Goal: Information Seeking & Learning: Compare options

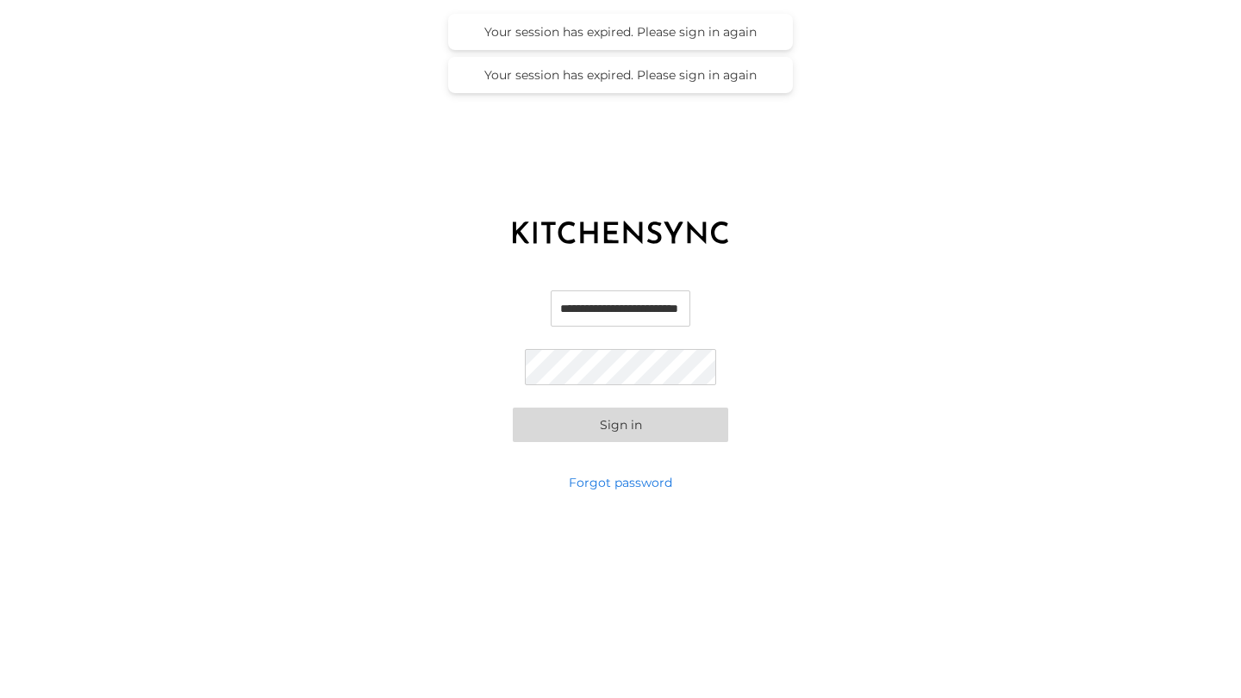
type input "**********"
click at [621, 425] on button "Sign in" at bounding box center [620, 425] width 215 height 34
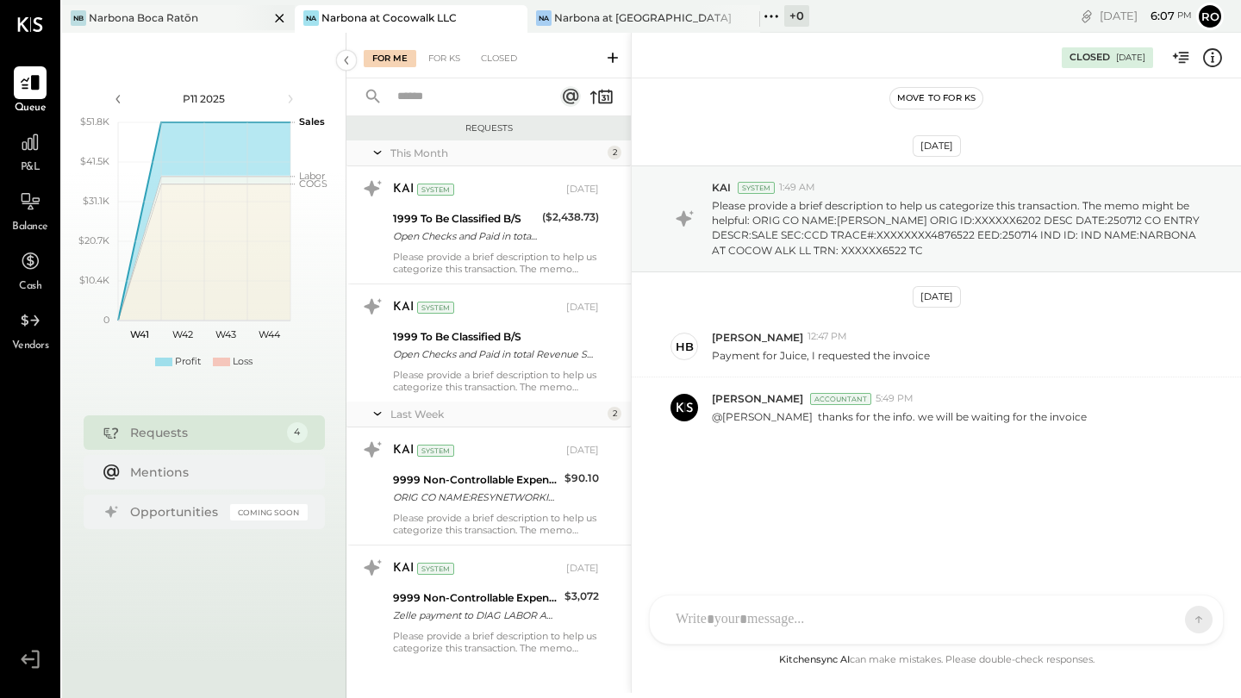
click at [196, 16] on div "Narbona Boca Ratōn" at bounding box center [143, 17] width 109 height 15
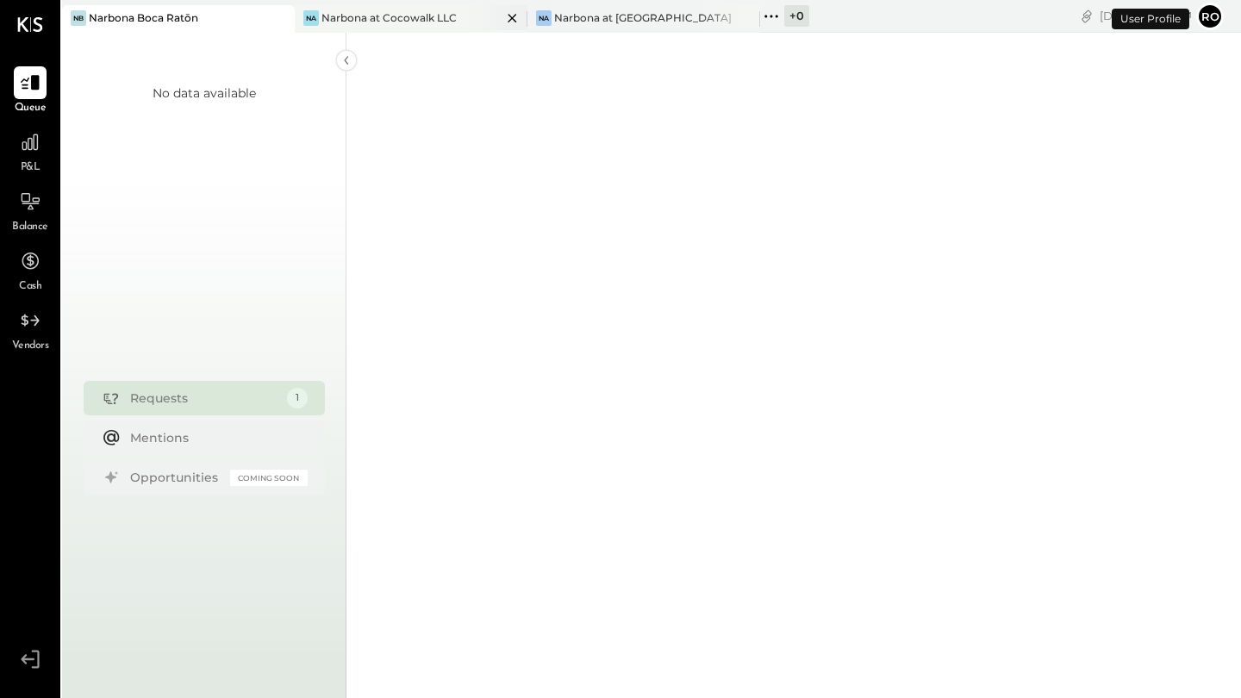
click at [416, 18] on div "Narbona at Cocowalk LLC" at bounding box center [388, 17] width 135 height 15
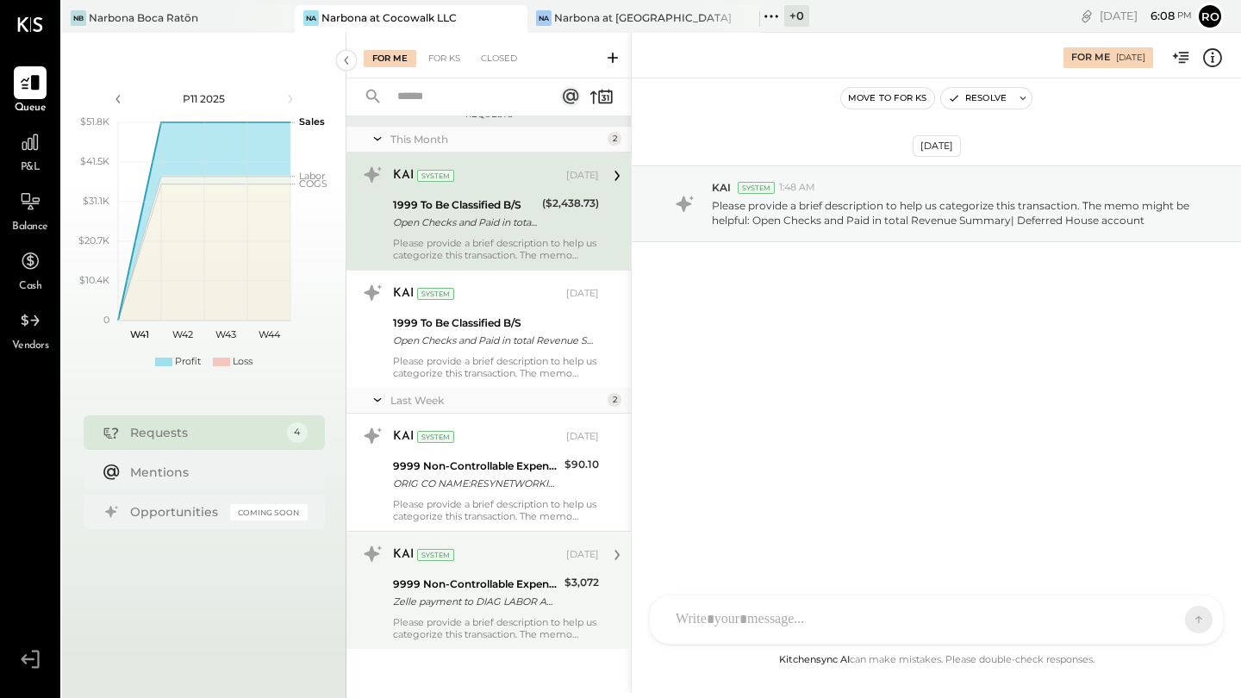
scroll to position [14, 0]
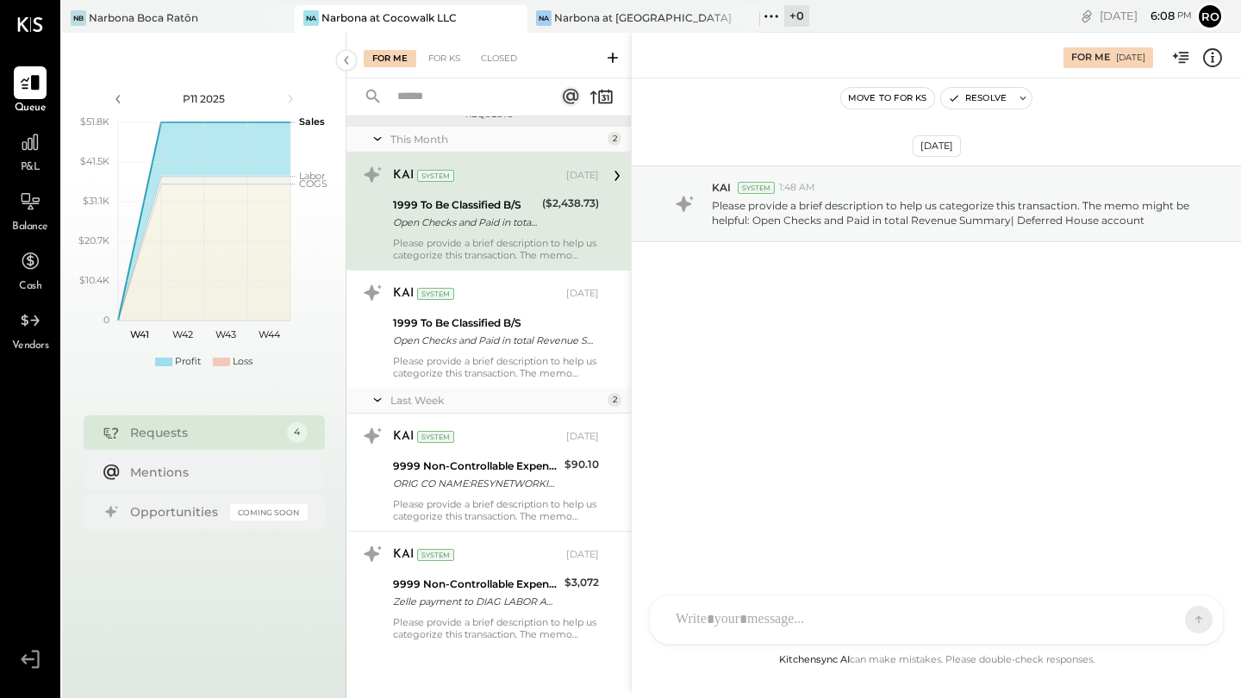
click at [527, 217] on div "Open Checks and Paid in total Revenue Summary| Deferred House account" at bounding box center [465, 222] width 144 height 17
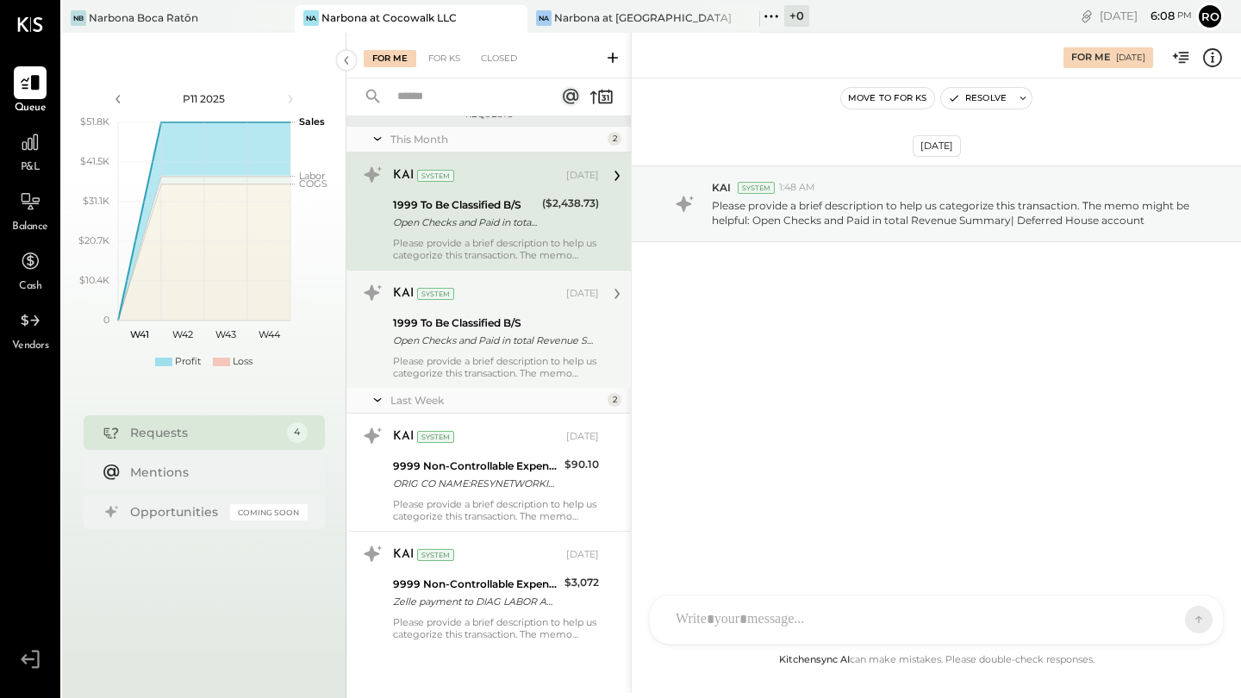
click at [521, 309] on div "KAI System [DATE] 1999 To Be Classified B/S Open Checks and Paid in total Reven…" at bounding box center [496, 329] width 206 height 100
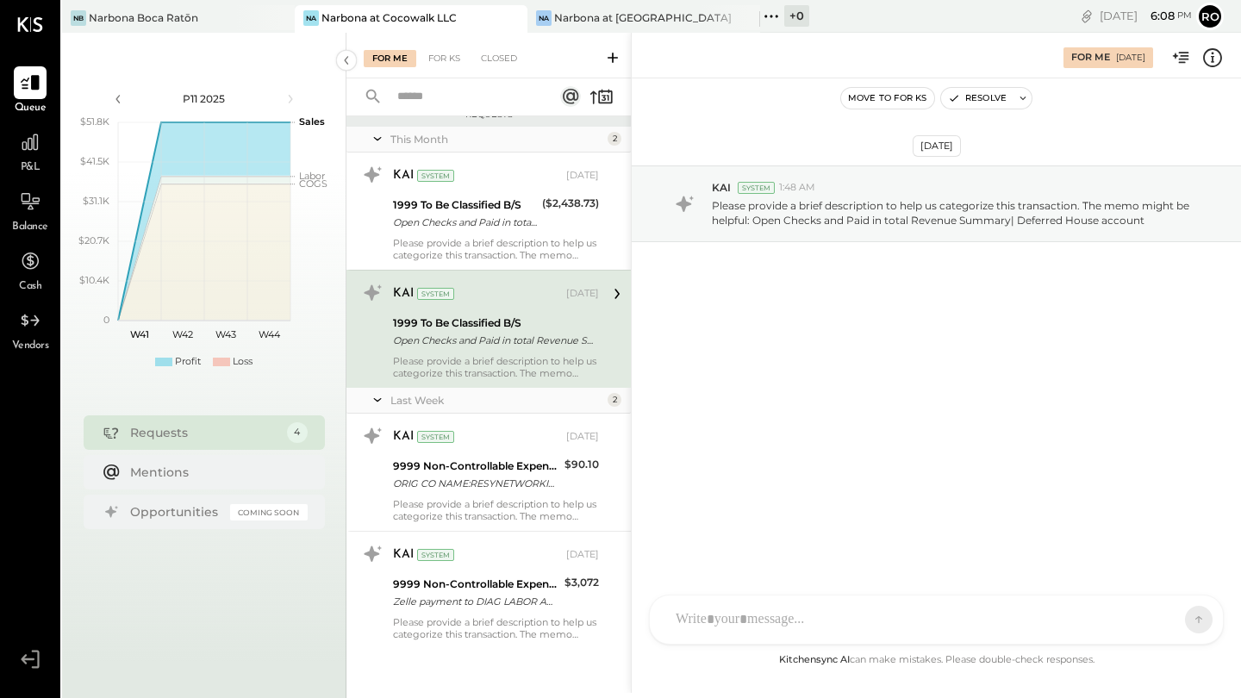
click at [608, 399] on div "2" at bounding box center [615, 400] width 14 height 14
click at [383, 402] on icon at bounding box center [377, 399] width 17 height 43
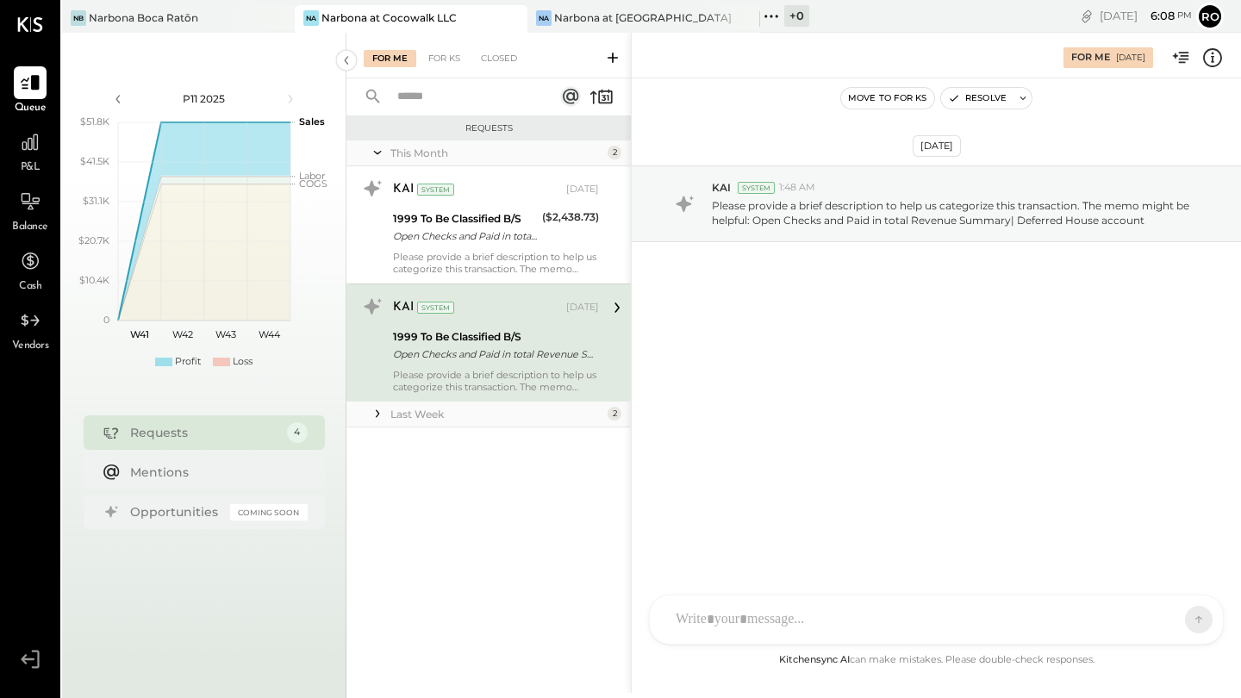
click at [379, 405] on icon at bounding box center [377, 413] width 17 height 17
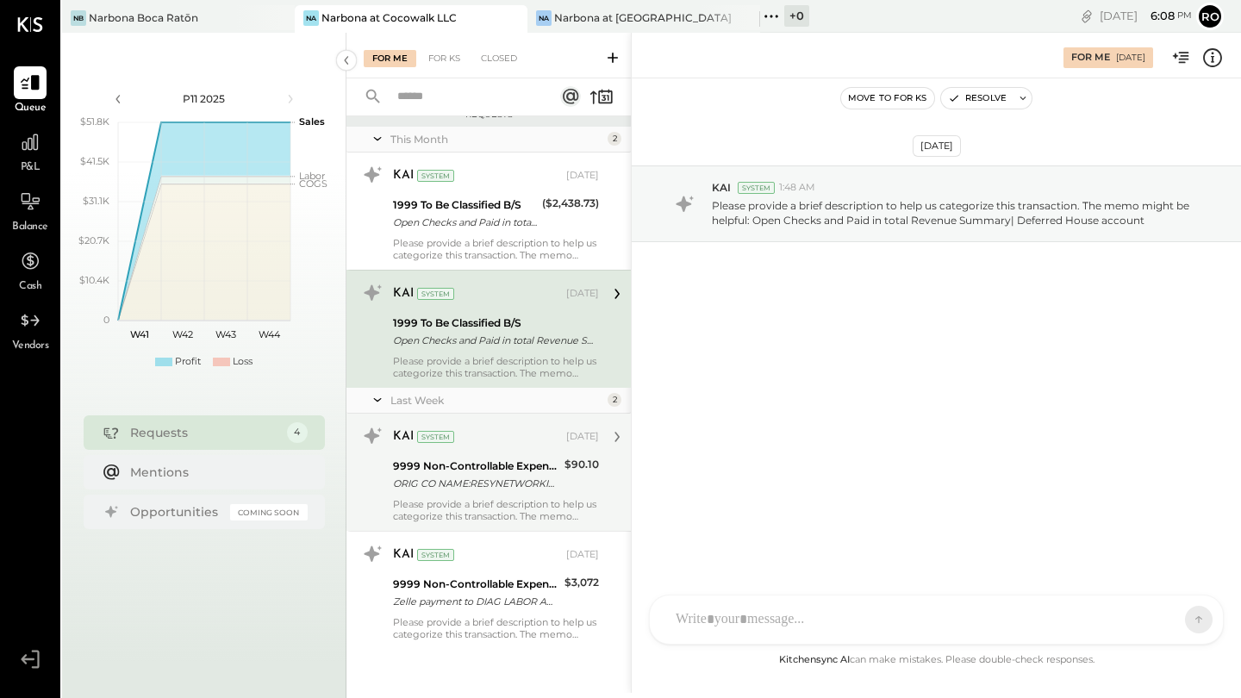
click at [571, 477] on div "$90.10" at bounding box center [582, 475] width 34 height 38
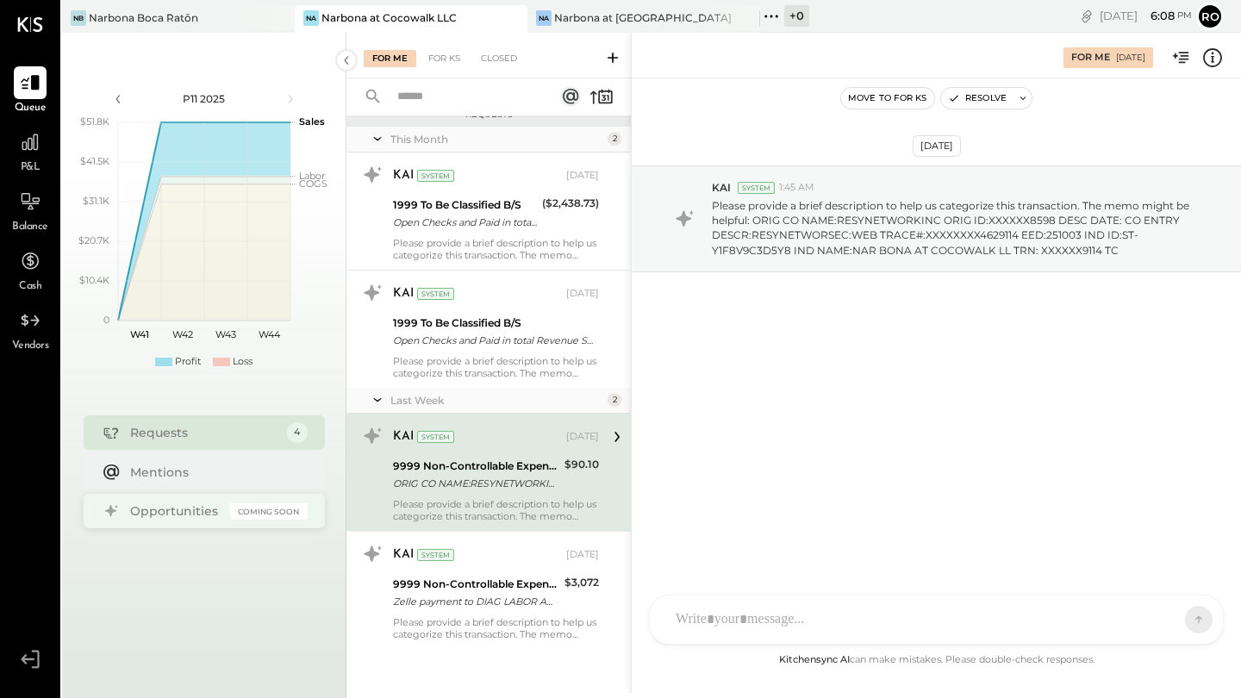
click at [173, 508] on div "Opportunities" at bounding box center [175, 510] width 91 height 17
click at [35, 149] on icon at bounding box center [30, 142] width 22 height 22
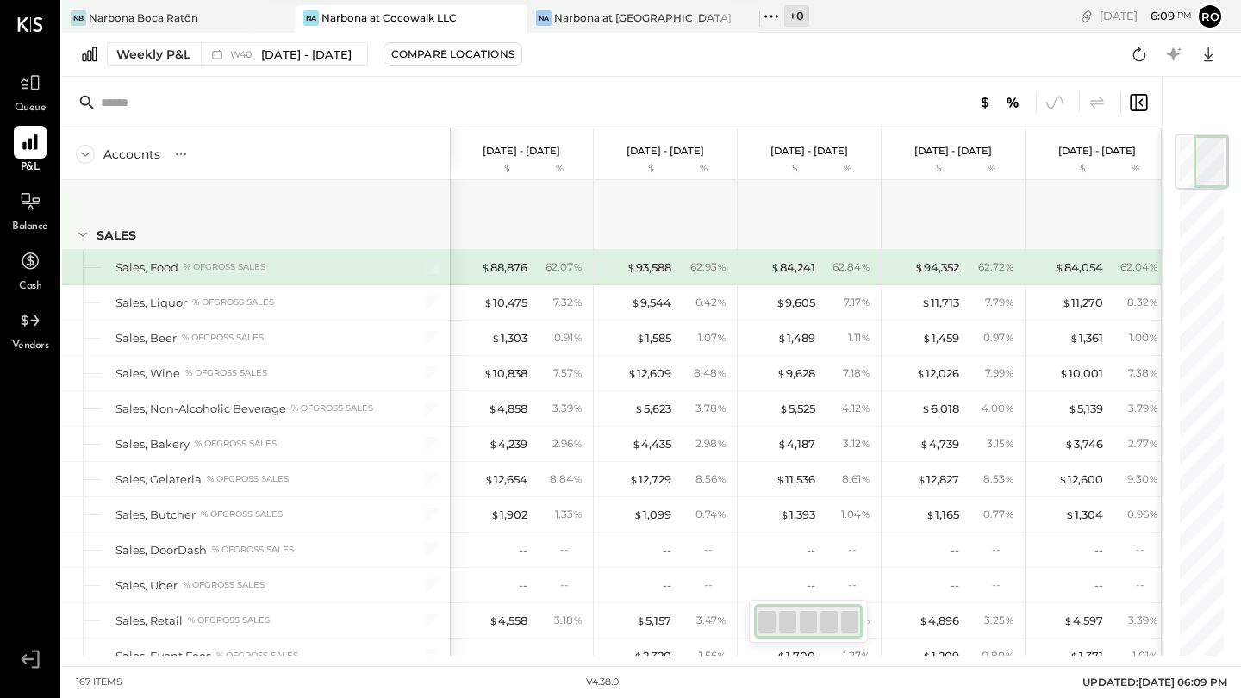
click at [429, 215] on div "SALES" at bounding box center [256, 214] width 388 height 69
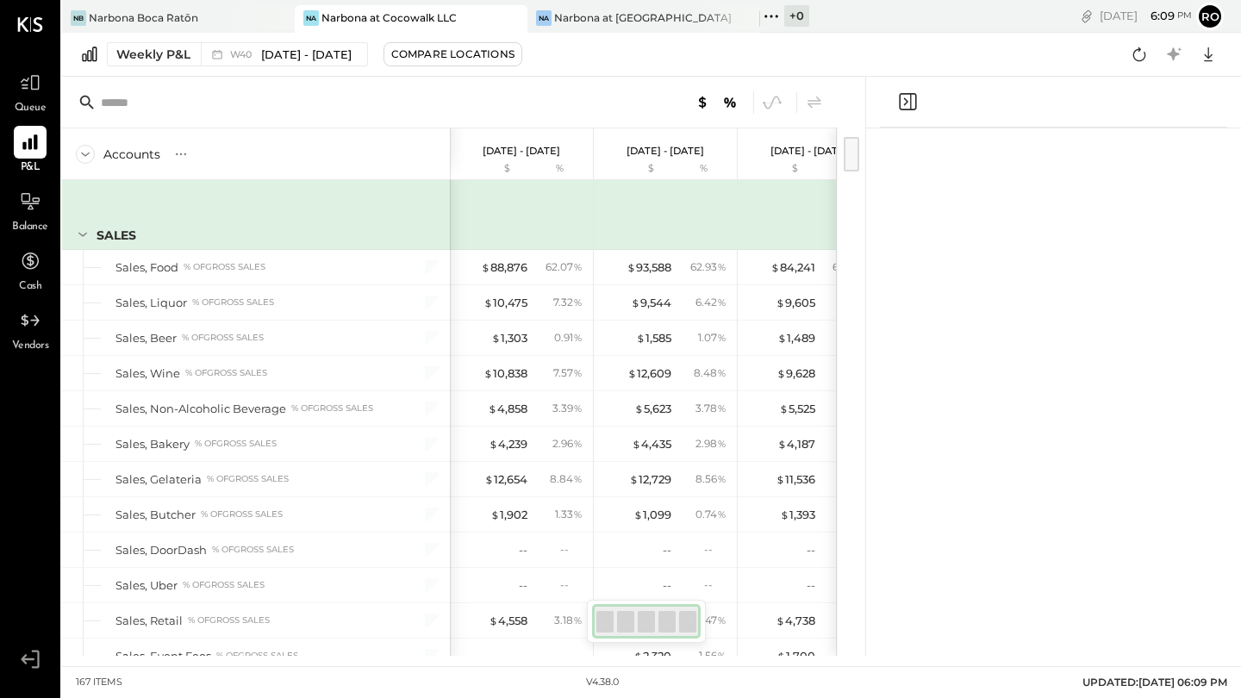
click at [429, 215] on div "SALES" at bounding box center [256, 214] width 388 height 69
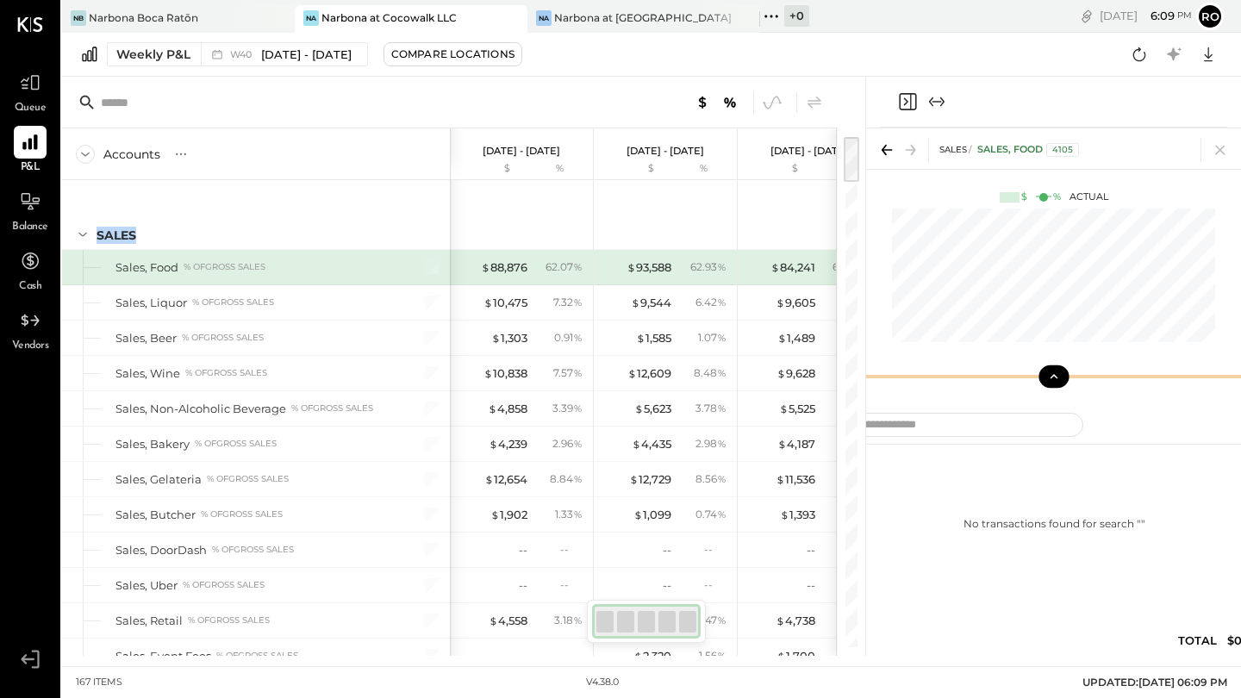
click at [1046, 379] on icon at bounding box center [1054, 377] width 16 height 16
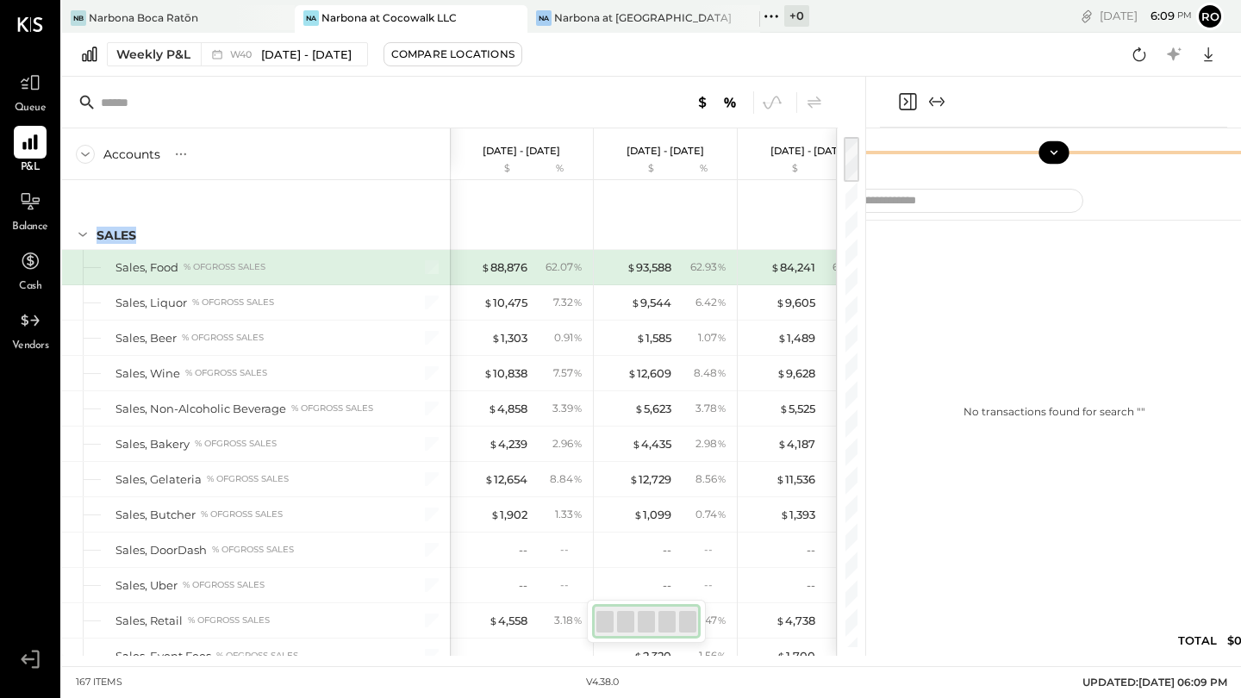
click at [1057, 145] on icon at bounding box center [1054, 153] width 16 height 16
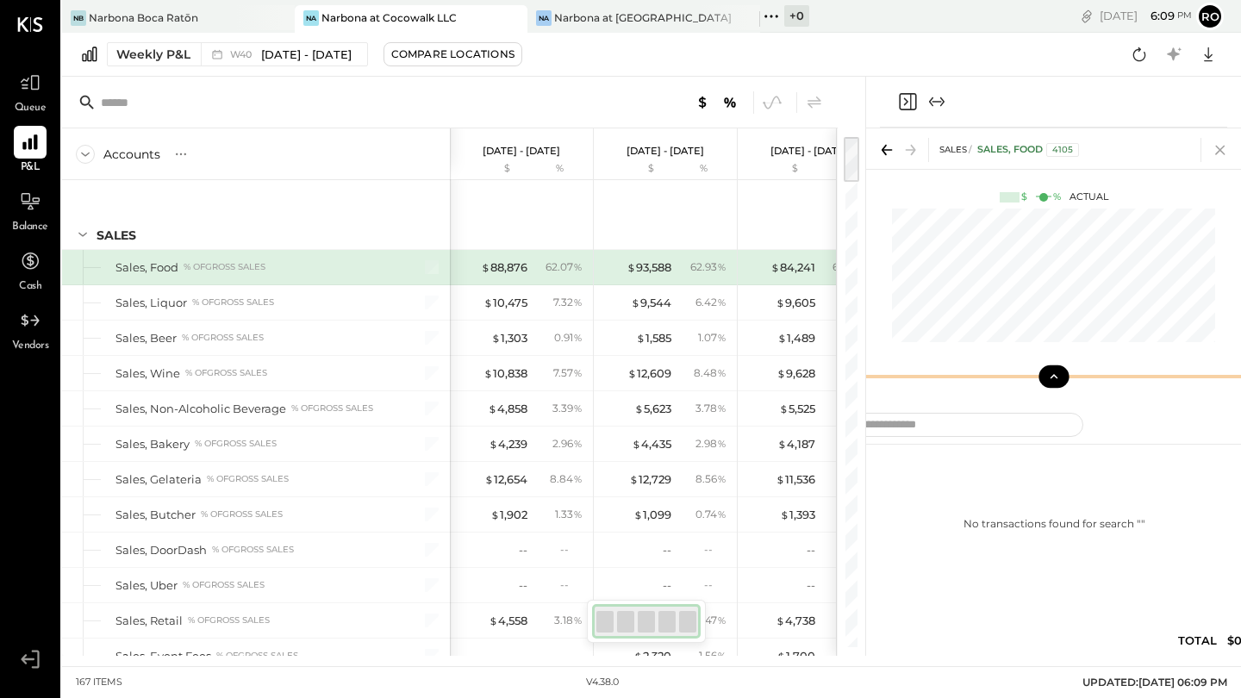
click at [1221, 153] on icon at bounding box center [1220, 150] width 24 height 24
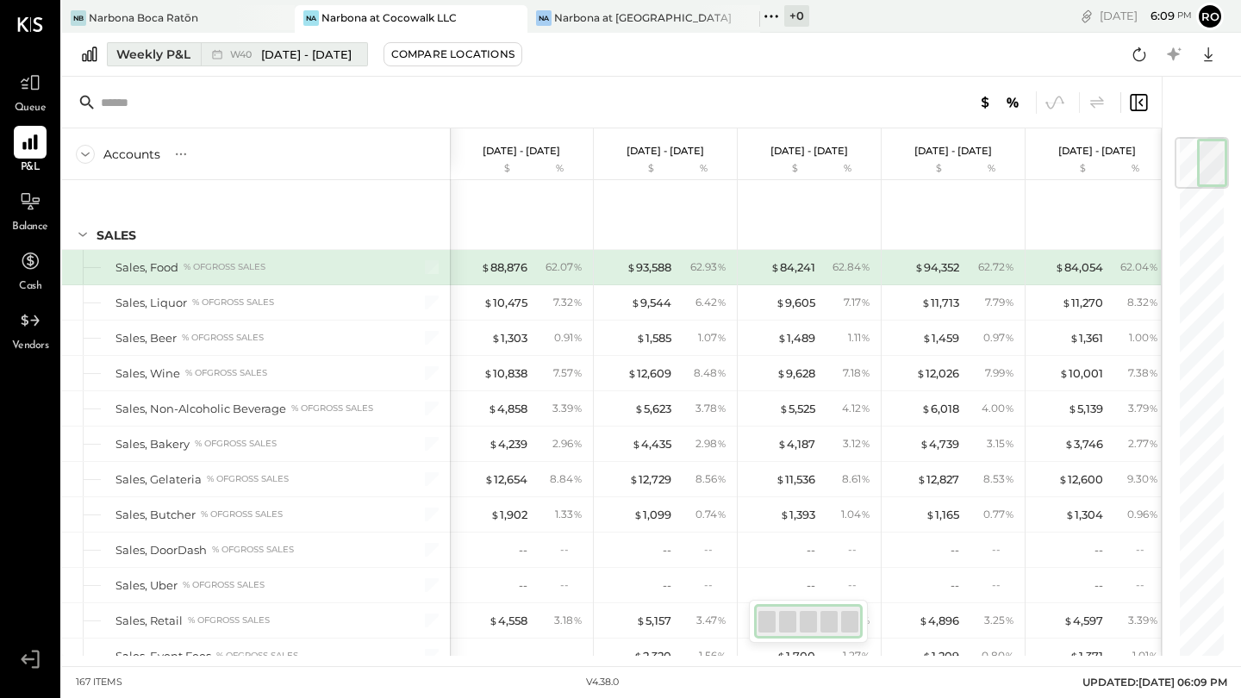
click at [160, 56] on div "Weekly P&L" at bounding box center [153, 54] width 74 height 17
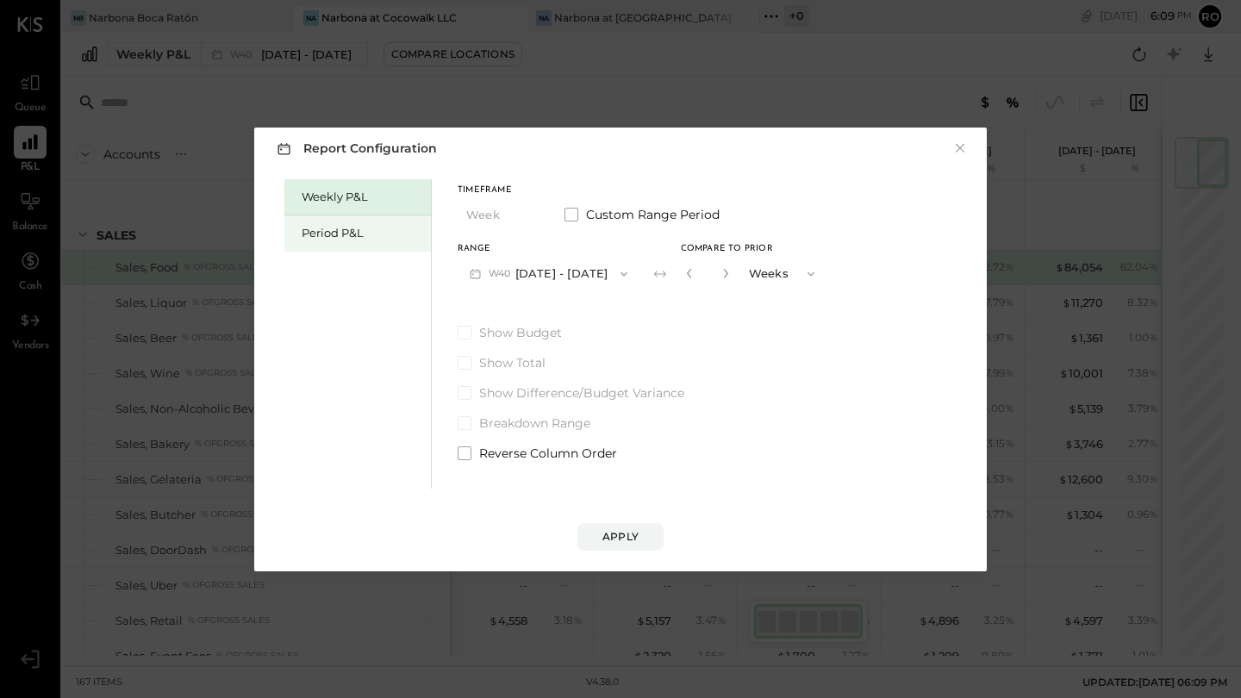
click at [324, 233] on div "Period P&L" at bounding box center [362, 233] width 121 height 16
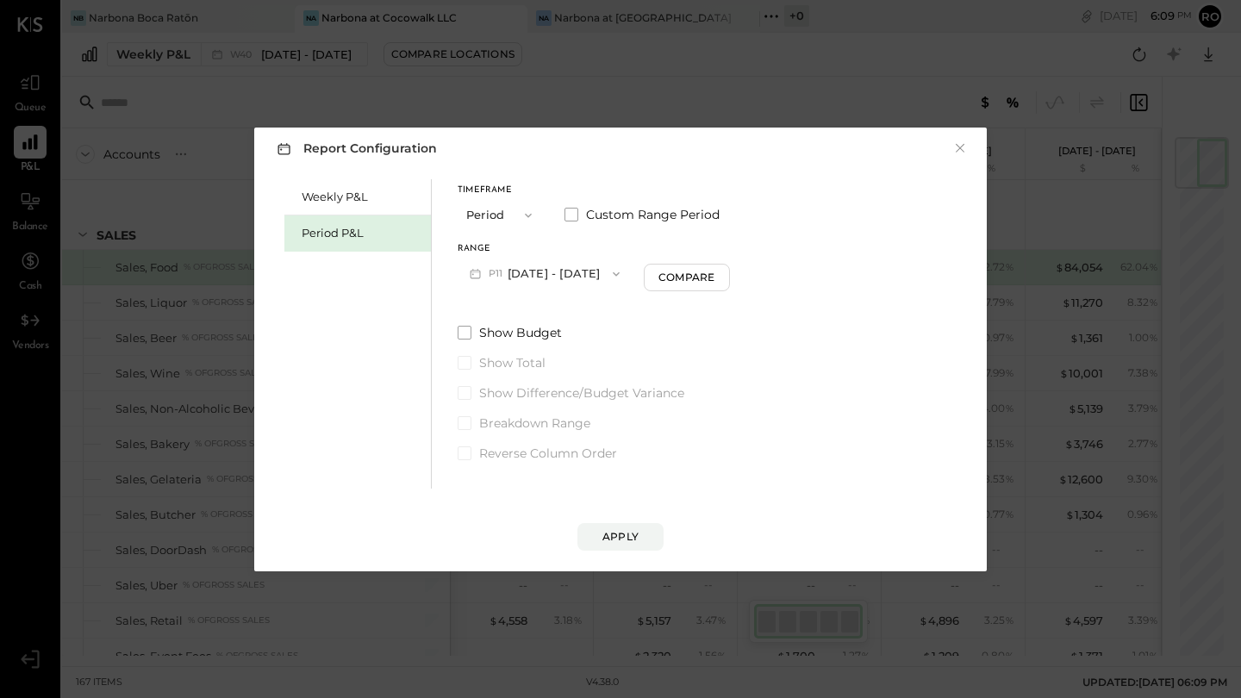
click at [588, 275] on button "P11 [DATE] - [DATE]" at bounding box center [545, 274] width 174 height 32
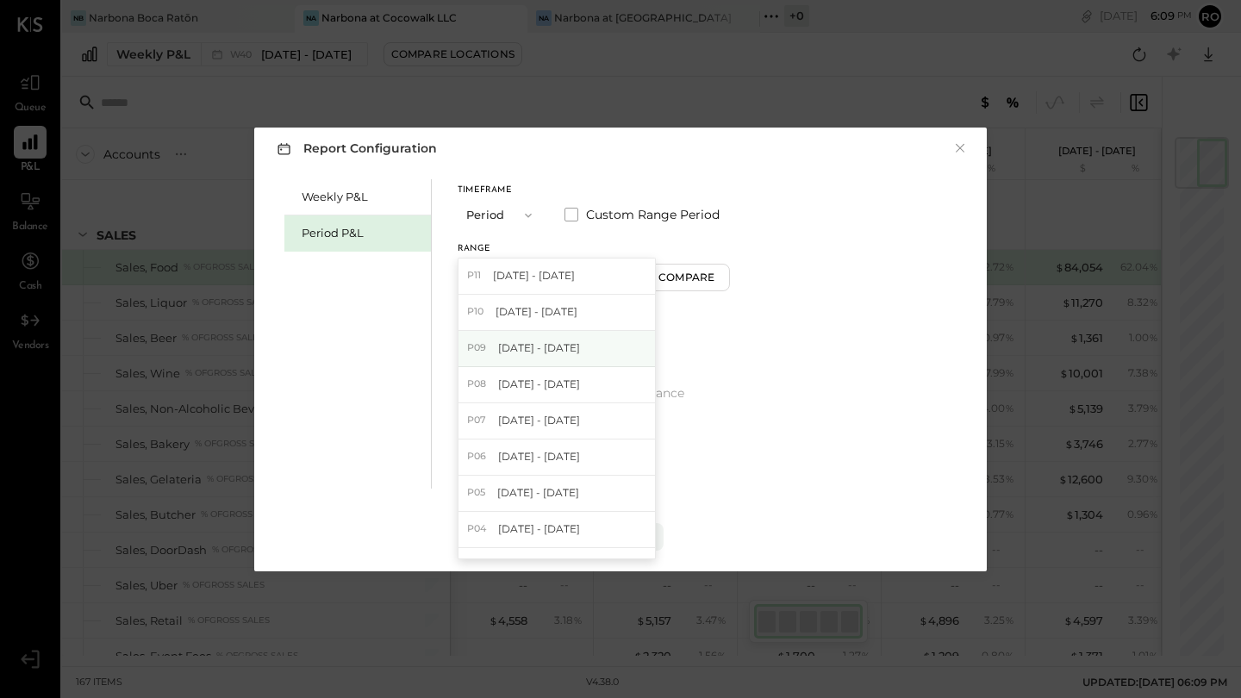
click at [565, 343] on span "[DATE] - [DATE]" at bounding box center [539, 347] width 82 height 15
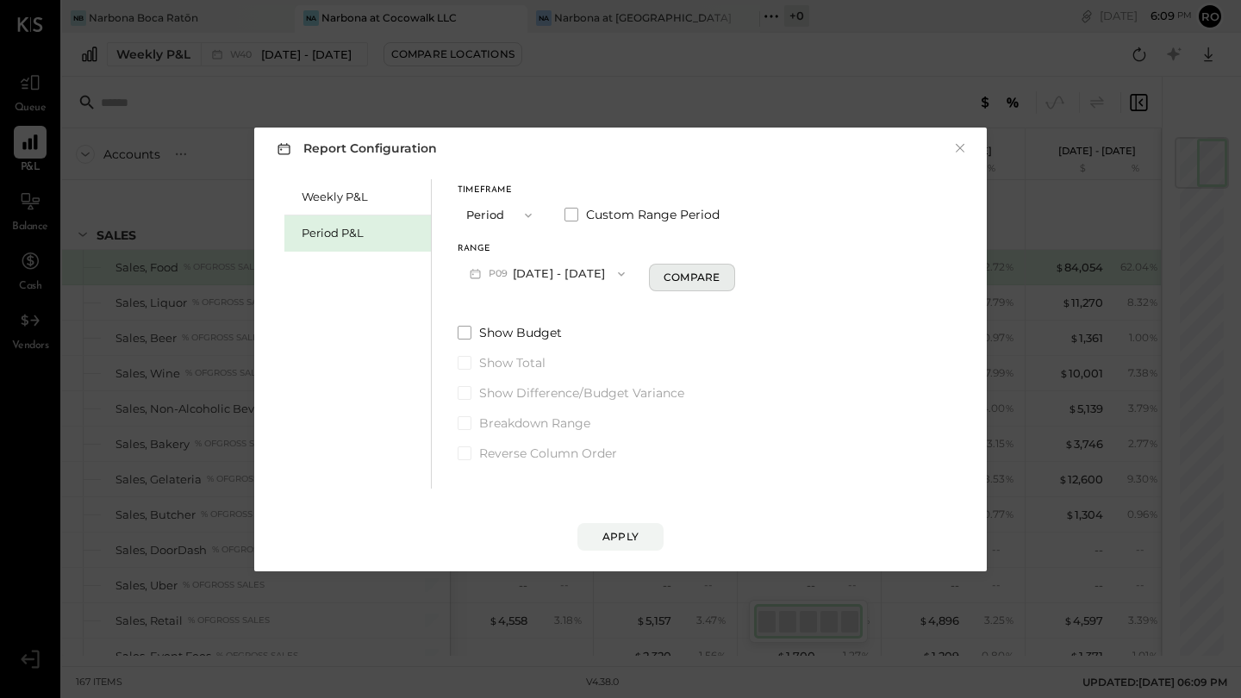
click at [709, 276] on div "Compare" at bounding box center [692, 277] width 56 height 15
click at [728, 271] on icon "button" at bounding box center [723, 273] width 10 height 10
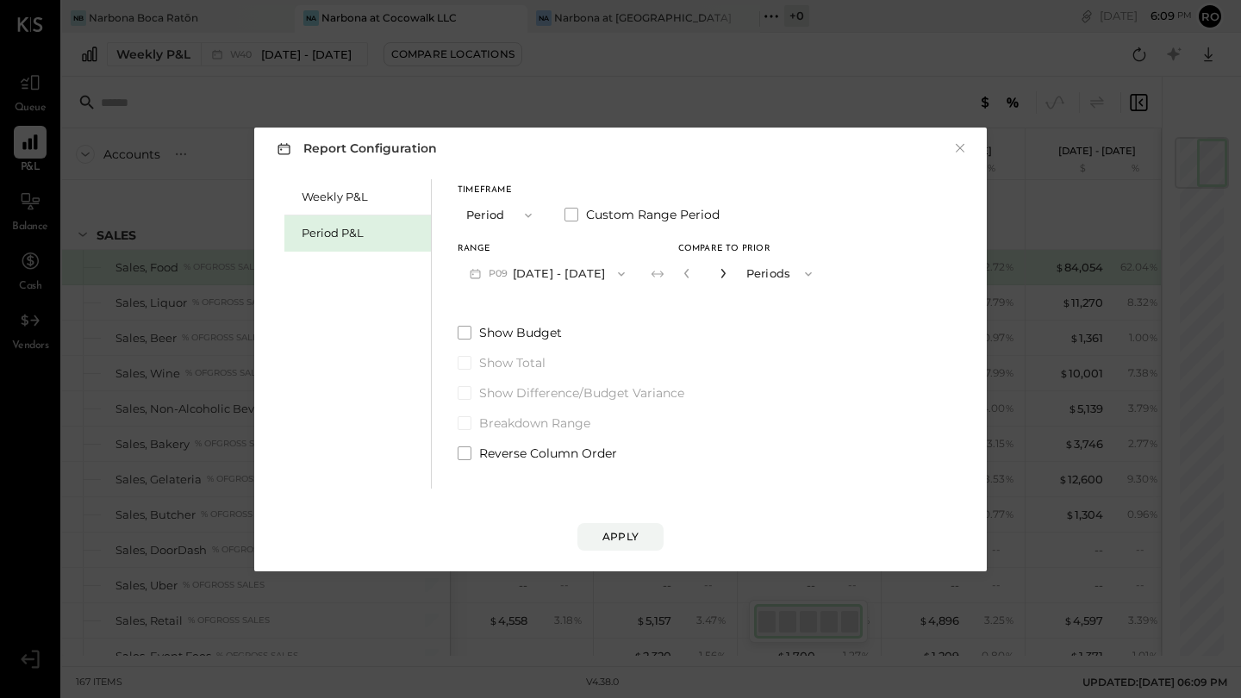
click at [728, 271] on icon "button" at bounding box center [723, 273] width 10 height 10
click at [689, 271] on icon "button" at bounding box center [686, 273] width 4 height 9
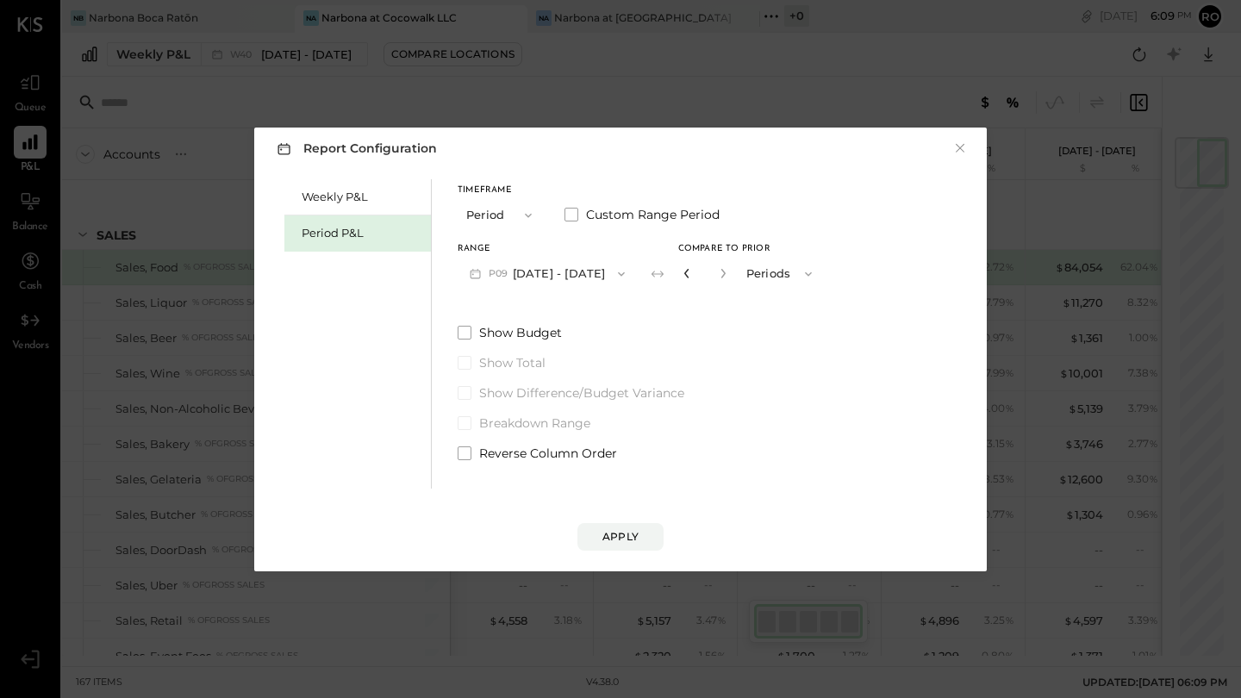
type input "*"
click at [628, 543] on div "Apply" at bounding box center [620, 536] width 36 height 15
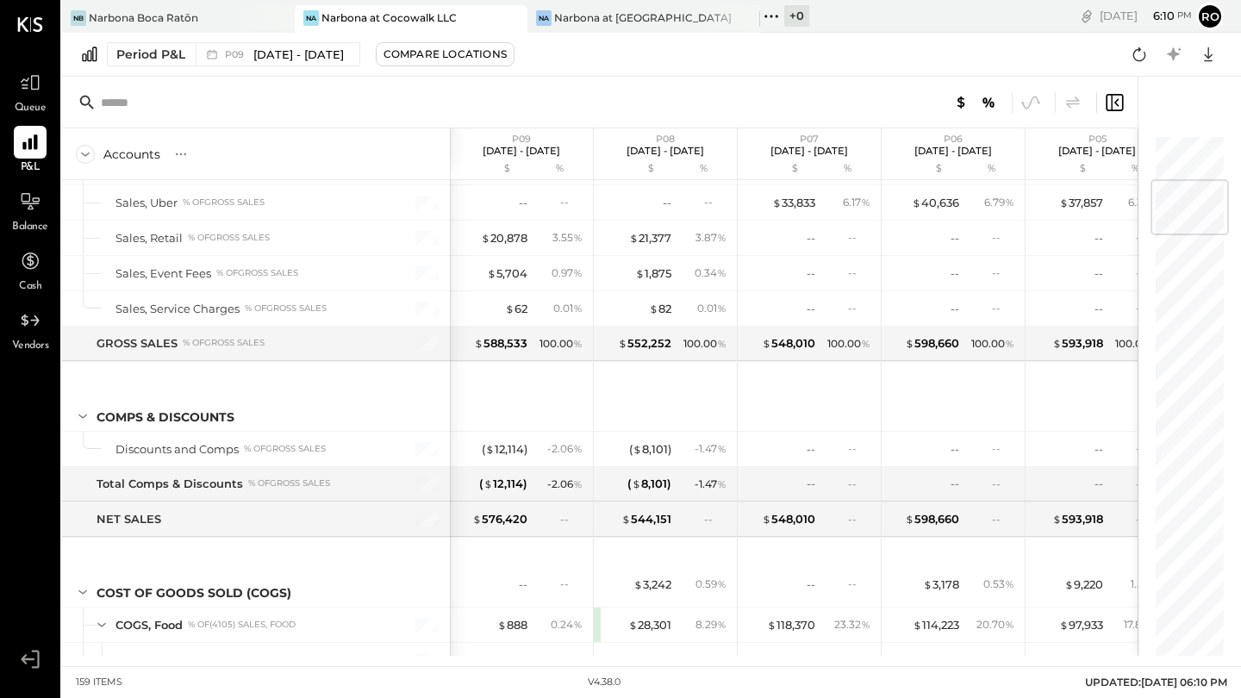
scroll to position [1732, 0]
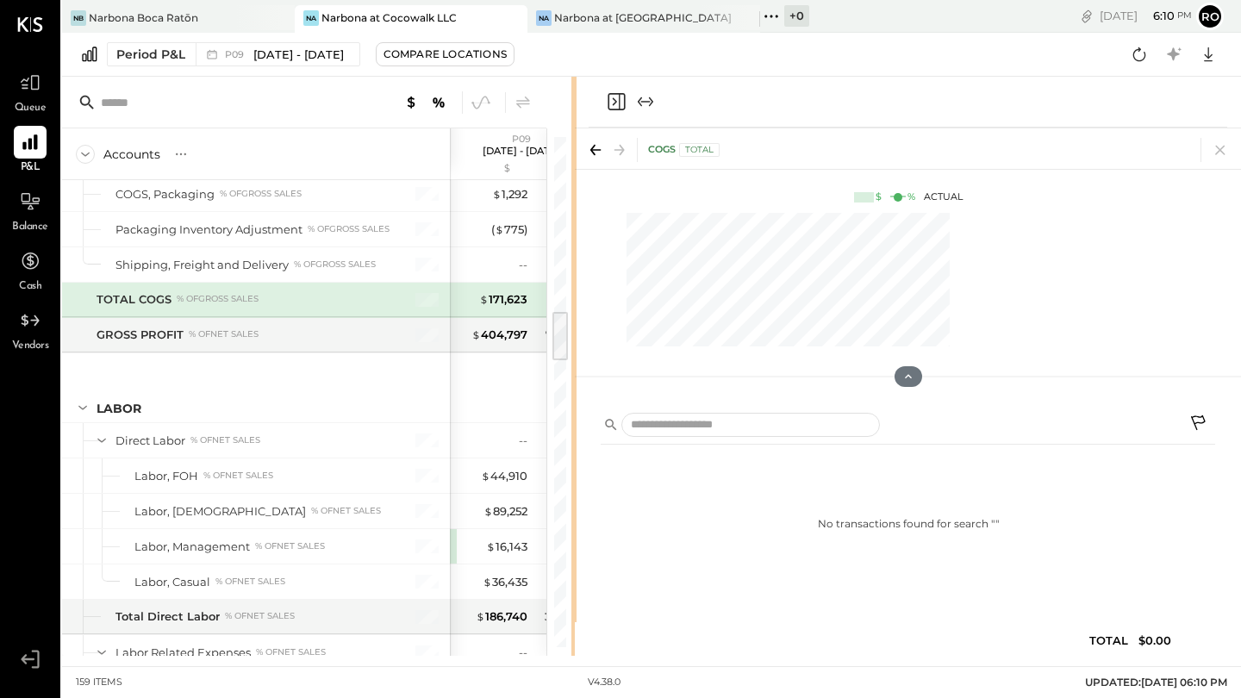
drag, startPoint x: 864, startPoint y: 298, endPoint x: 500, endPoint y: 312, distance: 364.0
click at [500, 312] on div "Accounts S % GL P09 [DATE] - [DATE] $ % P08 [DATE] - [DATE] $ % P07 [DATE] - [D…" at bounding box center [651, 366] width 1179 height 579
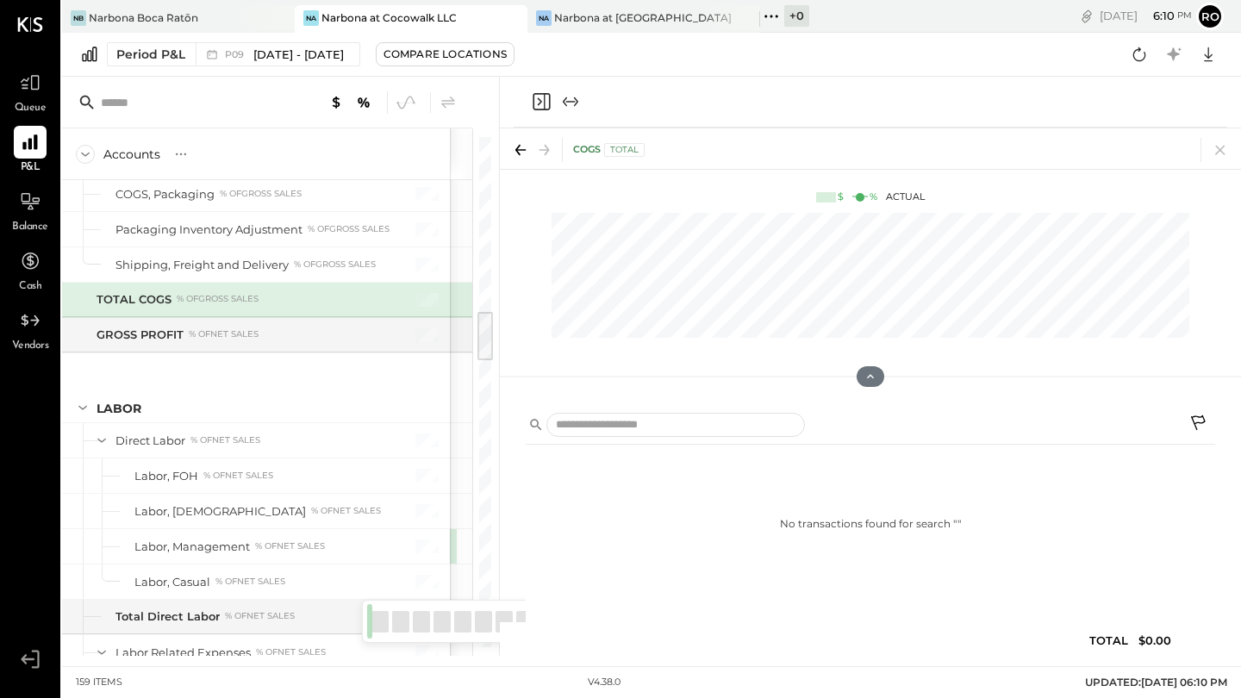
click at [1197, 424] on icon at bounding box center [1199, 425] width 21 height 21
click at [1201, 419] on icon at bounding box center [1199, 425] width 21 height 21
click at [549, 103] on icon "Close panel" at bounding box center [541, 101] width 17 height 17
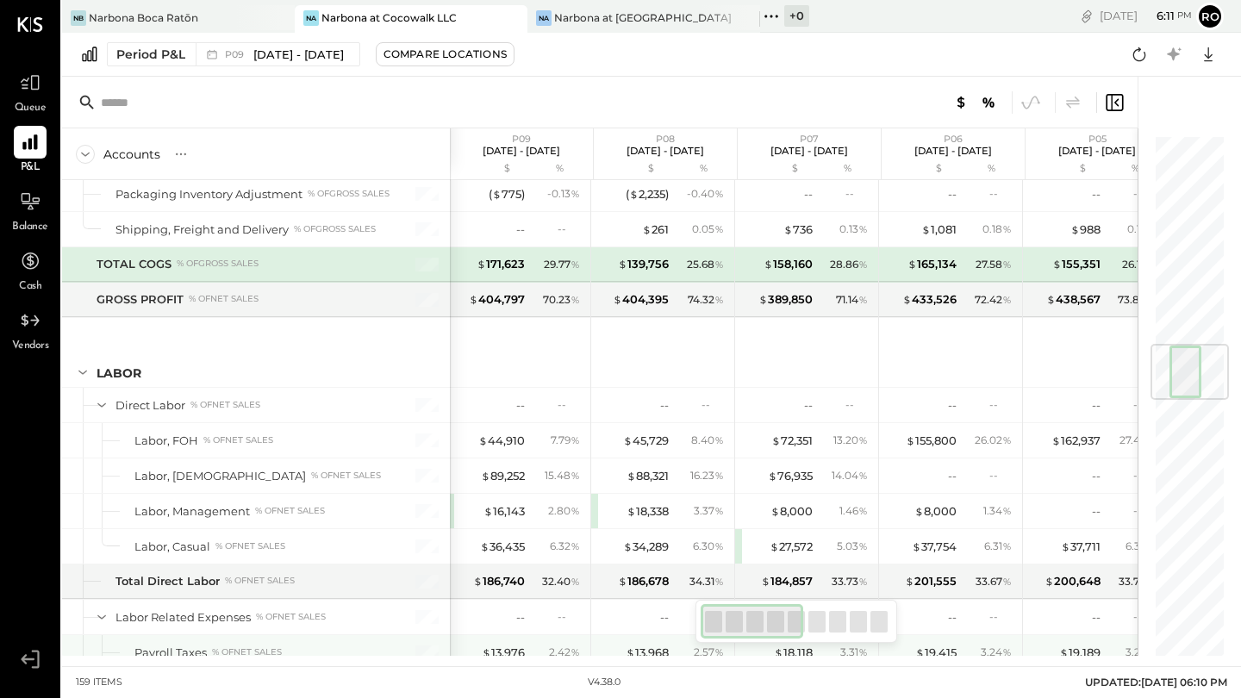
scroll to position [1909, 0]
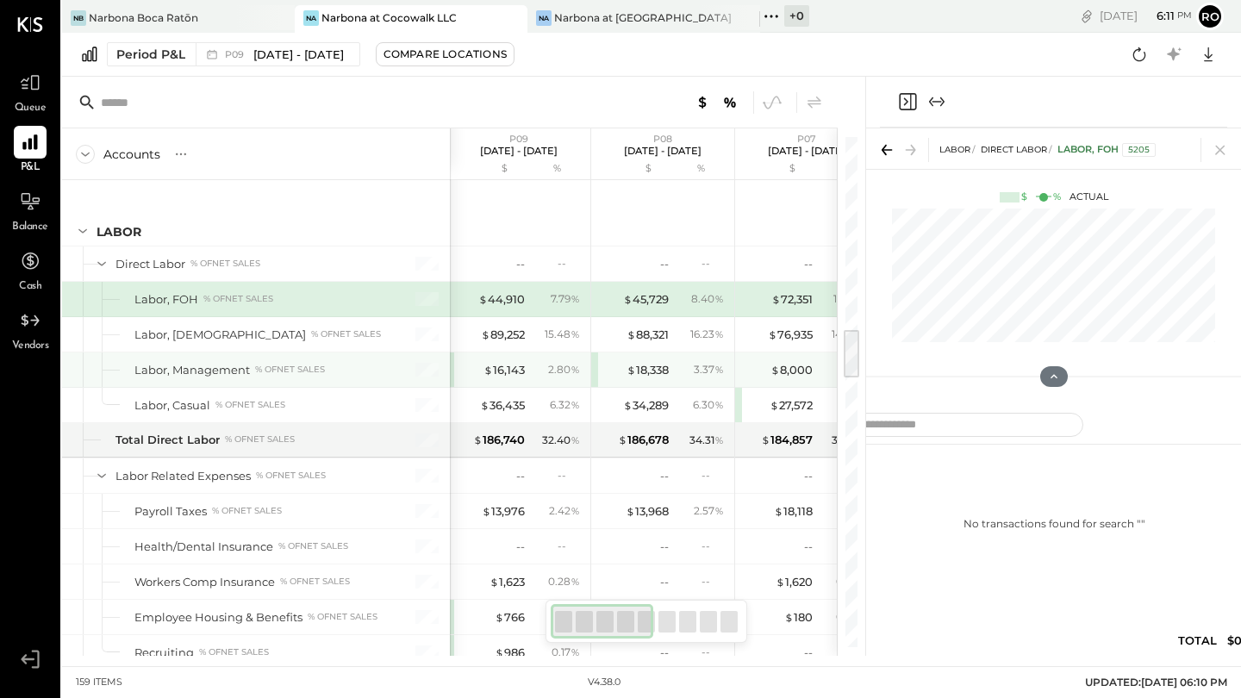
click at [473, 383] on div "$ 16,143 2.80 %" at bounding box center [520, 369] width 129 height 34
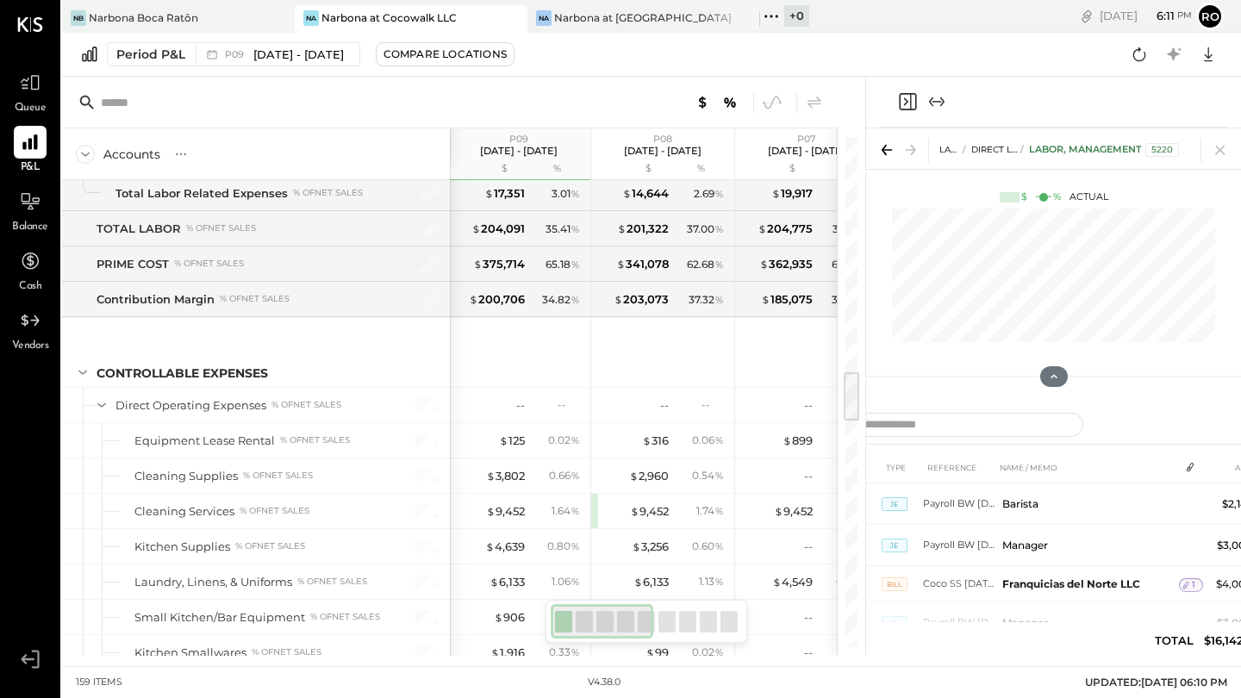
scroll to position [2330, 0]
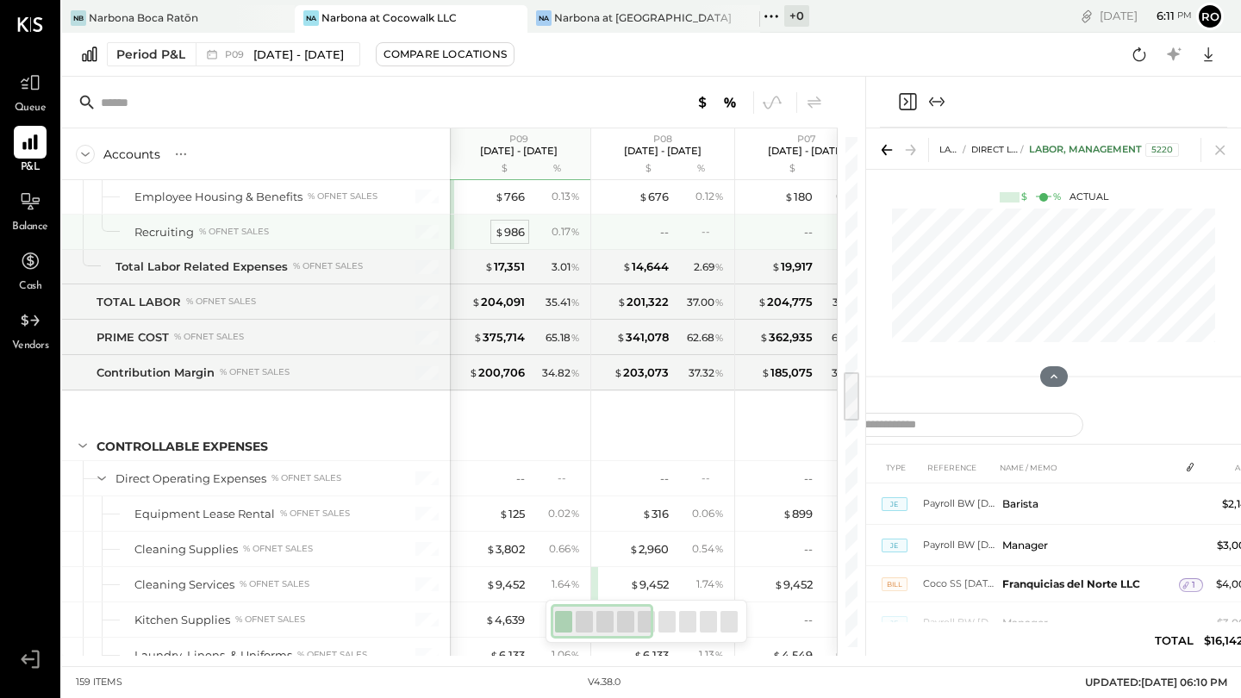
click at [514, 228] on div "$ 986" at bounding box center [510, 232] width 30 height 16
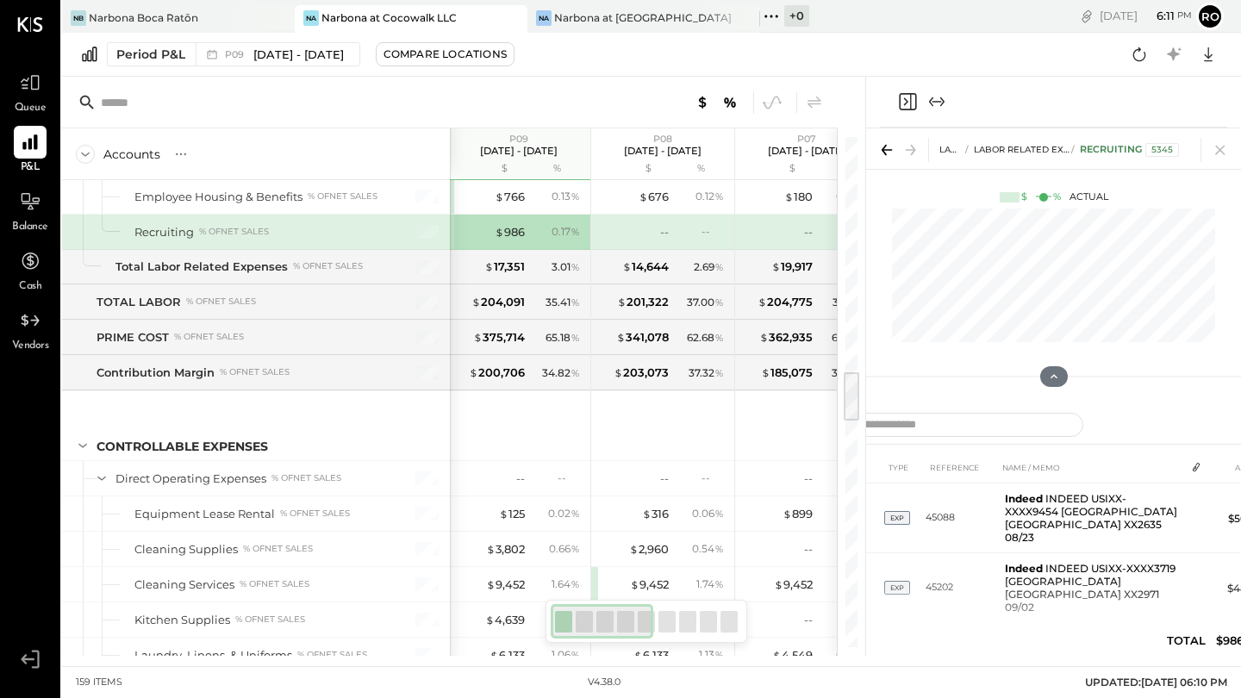
click at [944, 100] on icon "Expand panel (e)" at bounding box center [936, 101] width 21 height 21
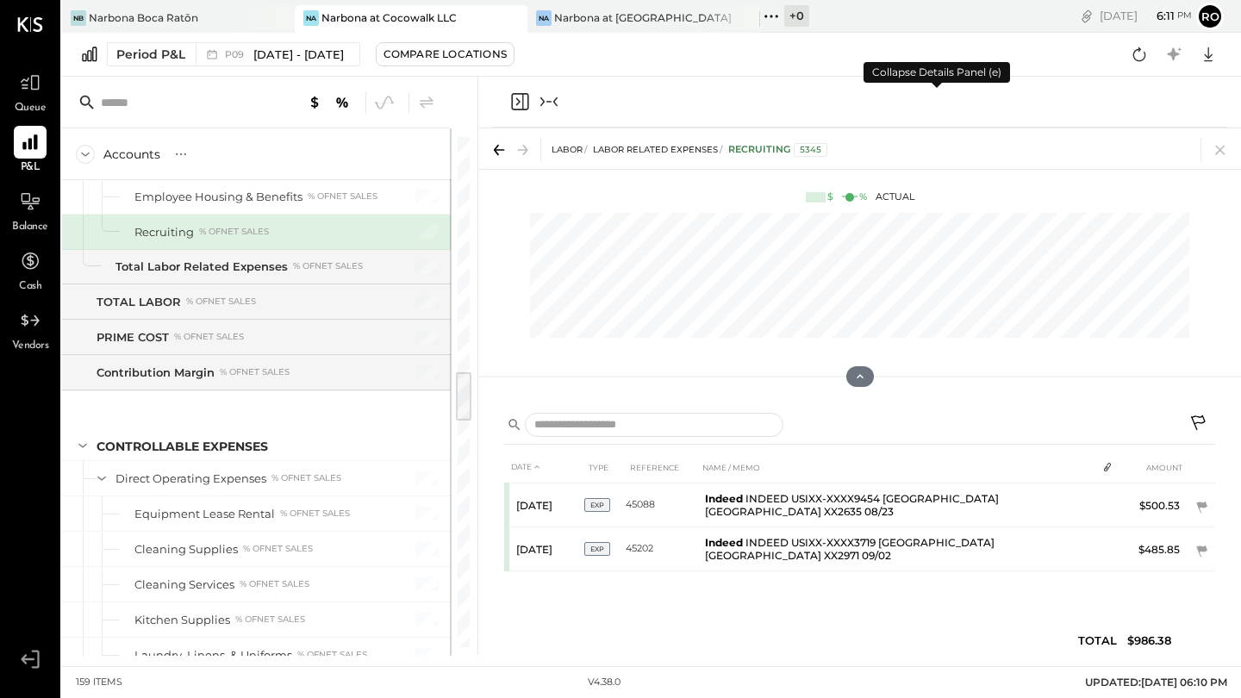
click at [521, 106] on icon "Close panel" at bounding box center [519, 101] width 21 height 21
